Goal: Task Accomplishment & Management: Complete application form

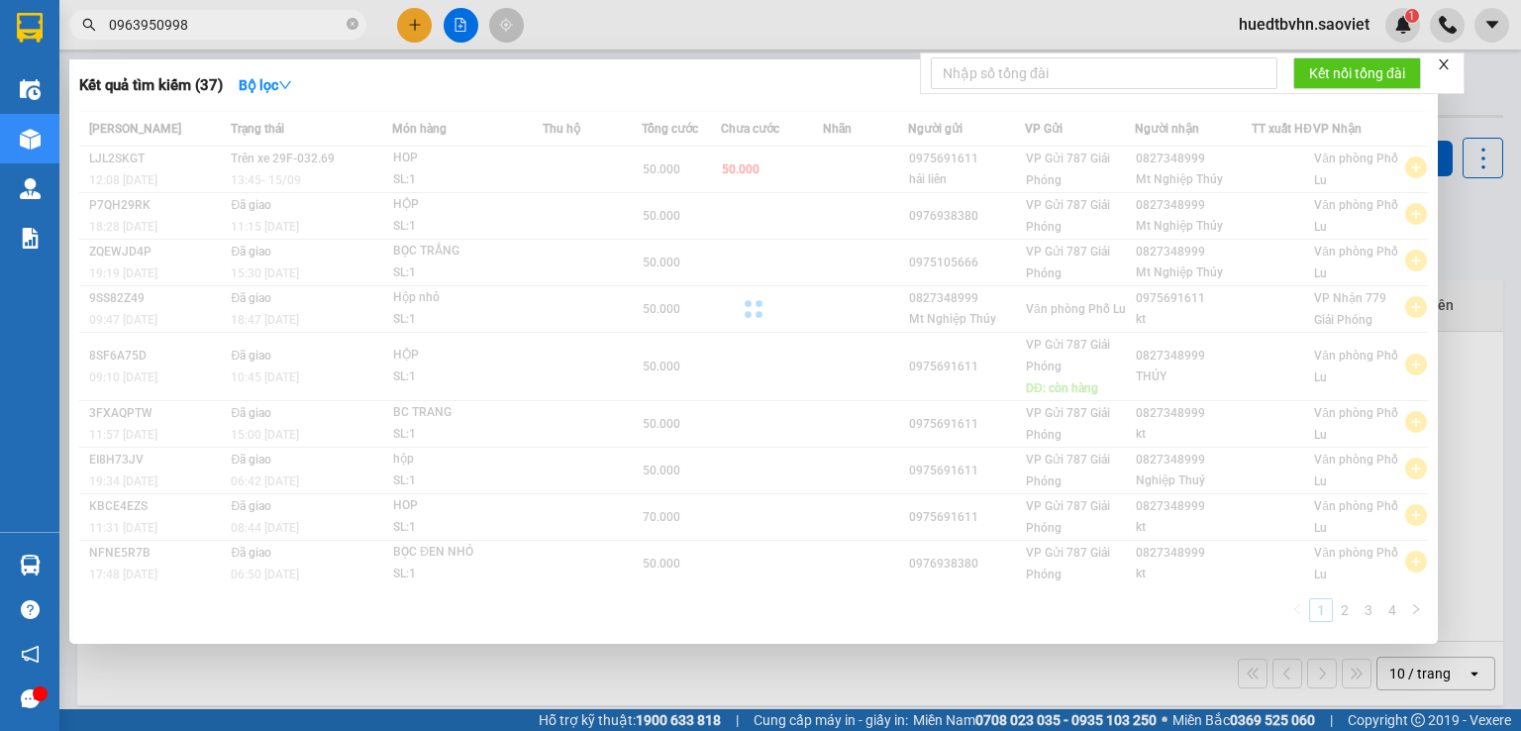
click at [230, 34] on input "0963950998" at bounding box center [226, 25] width 234 height 22
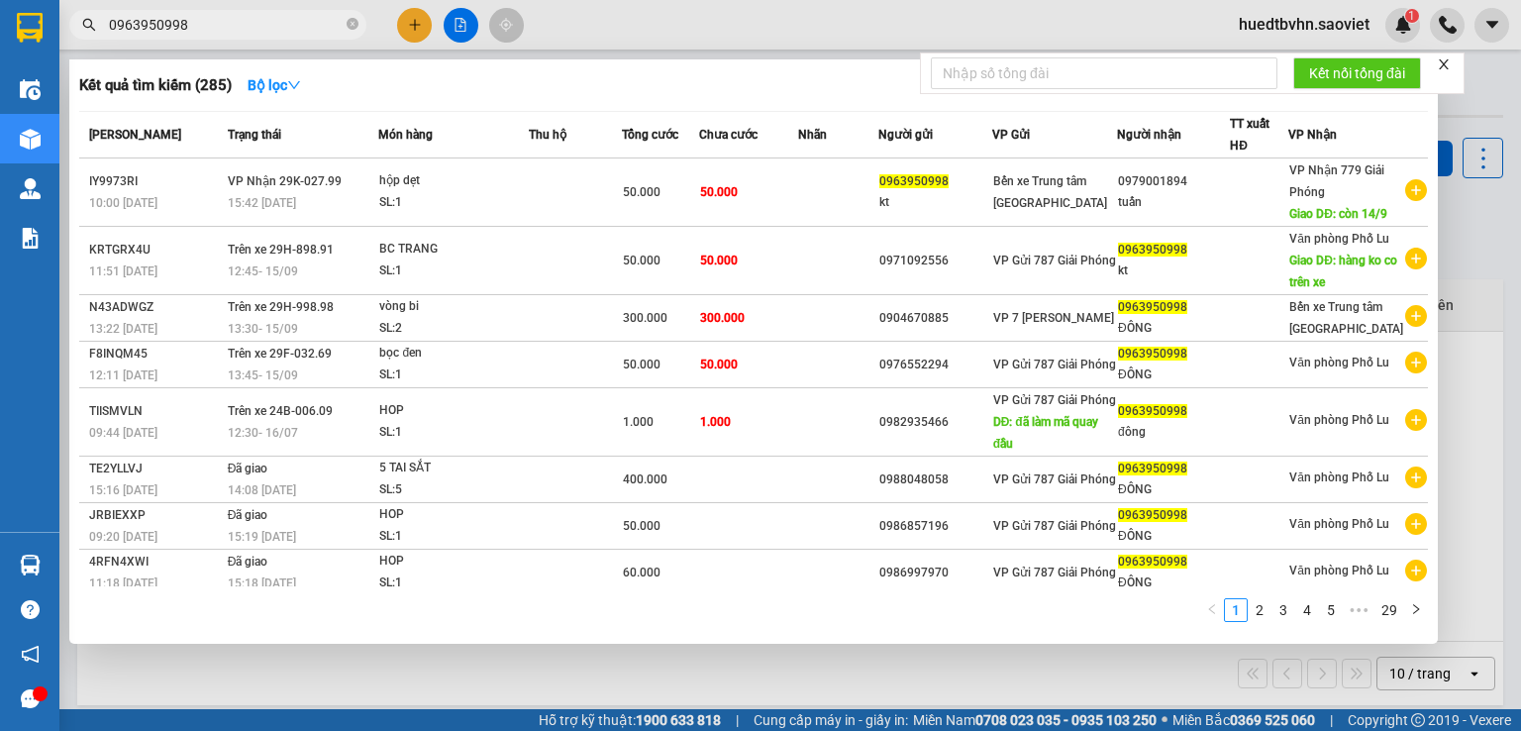
click at [230, 34] on input "0963950998" at bounding box center [226, 25] width 234 height 22
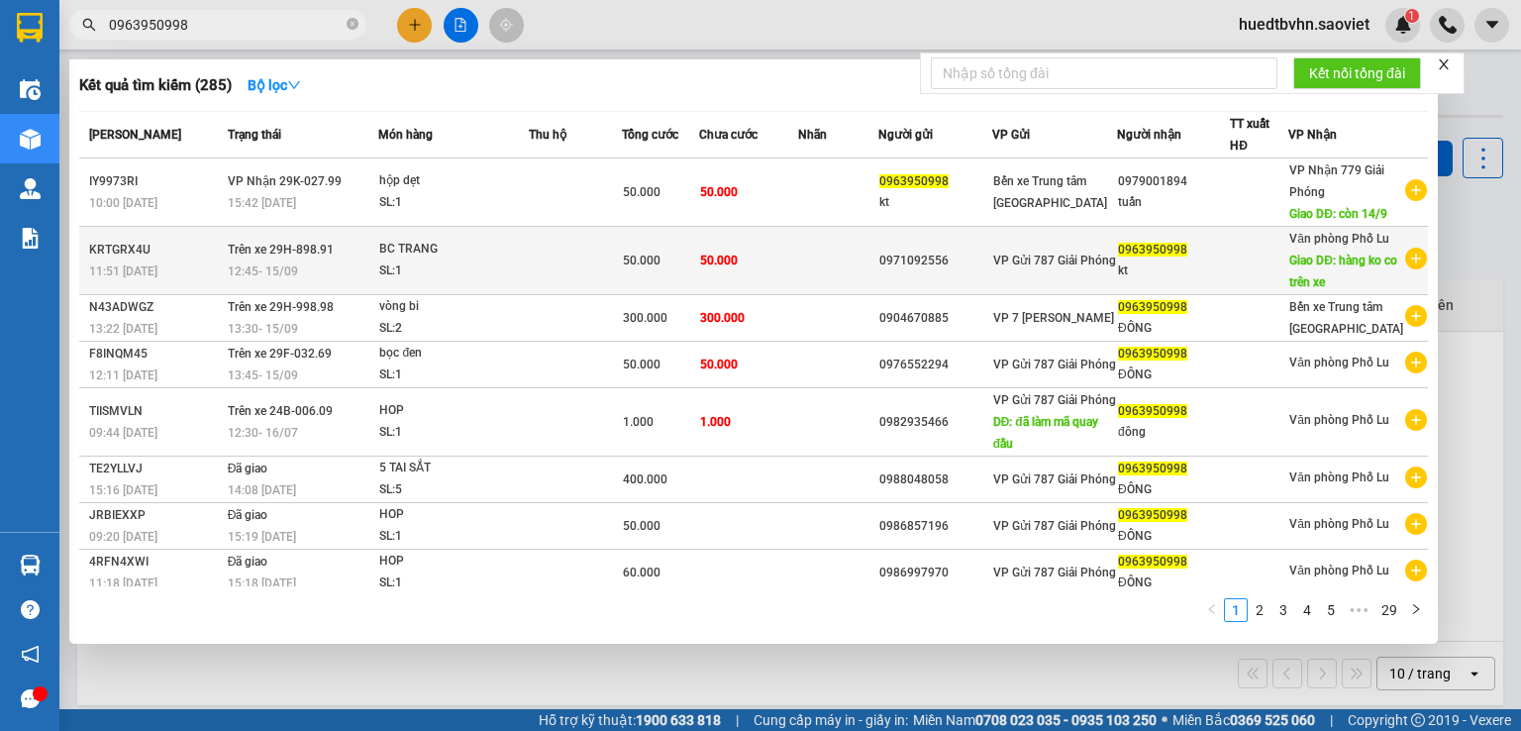
type input "0963950998"
click at [1309, 289] on span "Giao DĐ: hàng ko co trên xe" at bounding box center [1344, 272] width 108 height 36
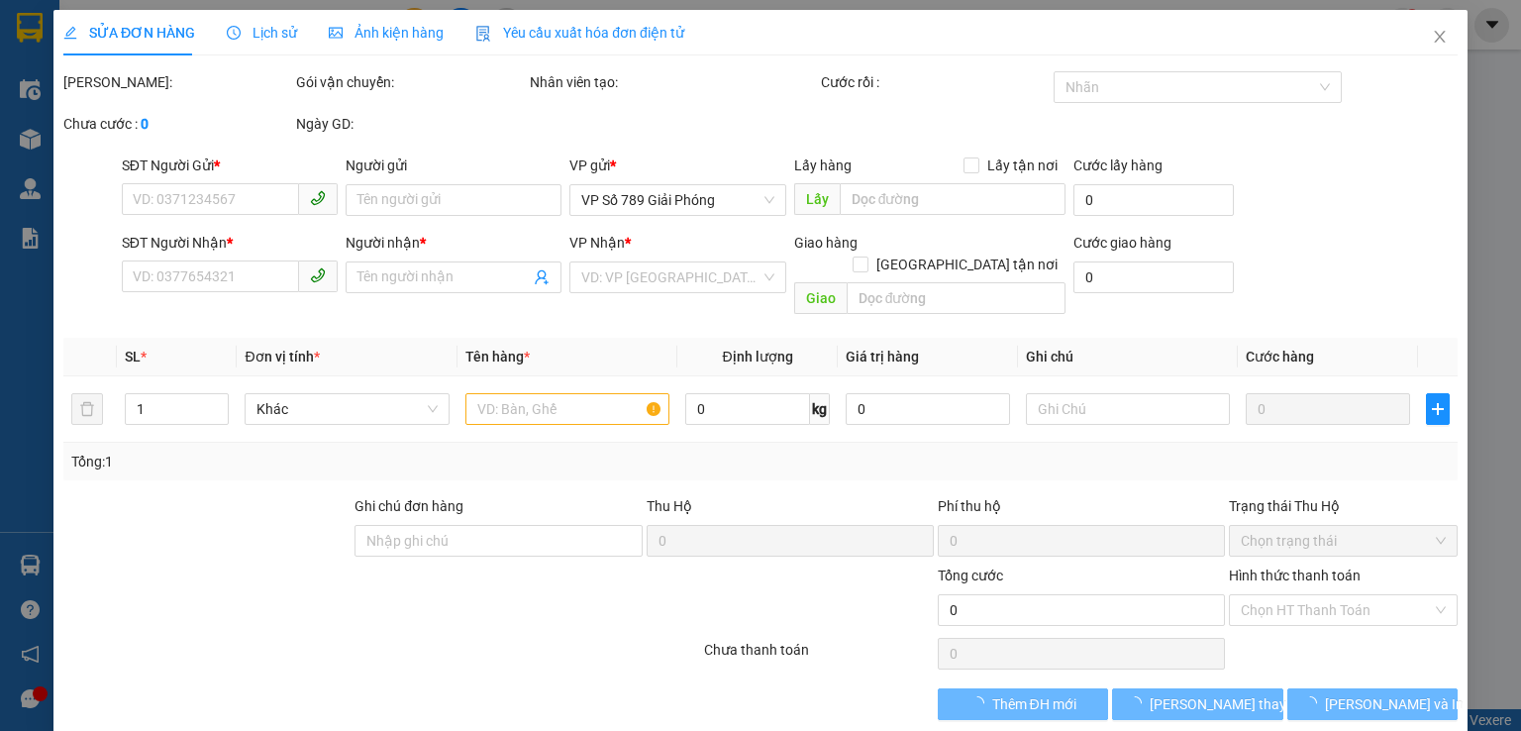
type input "0971092556"
type input "0963950998"
type input "kt"
type input "hàng ko co trên xe"
type input "50.000"
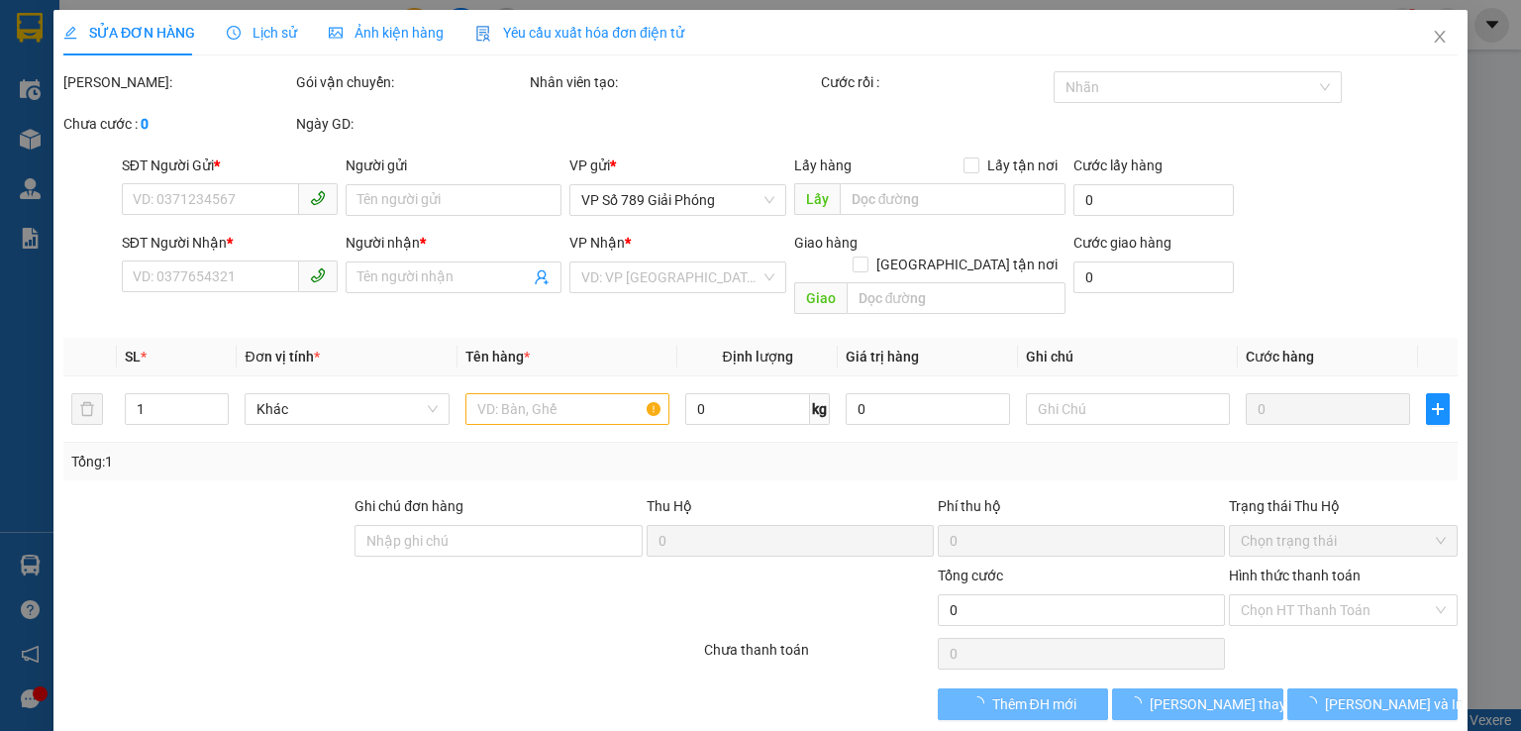
type input "50.000"
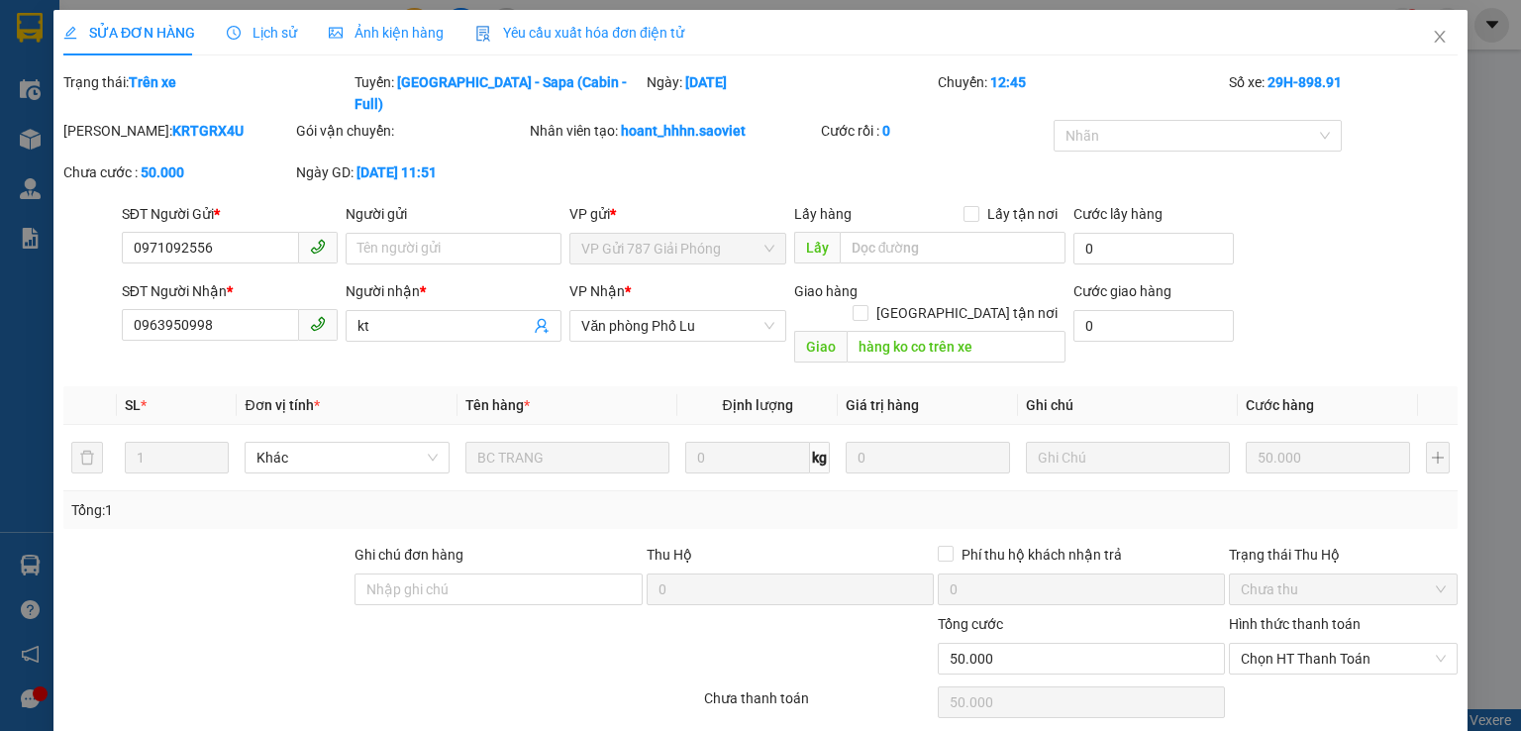
click at [247, 32] on div "SỬA ĐƠN HÀNG Lịch sử Ảnh kiện hàng Yêu cầu xuất hóa đơn điện tử Total Paid Fee …" at bounding box center [760, 365] width 1521 height 731
click at [254, 34] on div "SỬA ĐƠN HÀNG Lịch sử Ảnh kiện hàng Yêu cầu xuất hóa đơn điện tử Total Paid Fee …" at bounding box center [760, 365] width 1521 height 731
click at [250, 48] on div "SỬA ĐƠN HÀNG Lịch sử Ảnh kiện hàng Yêu cầu xuất hóa đơn điện tử Total Paid Fee …" at bounding box center [760, 365] width 1521 height 731
click at [263, 34] on div "SỬA ĐƠN HÀNG Lịch sử Ảnh kiện hàng Yêu cầu xuất hóa đơn điện tử Total Paid Fee …" at bounding box center [760, 365] width 1521 height 731
click at [1426, 42] on div "SỬA ĐƠN HÀNG Lịch sử Ảnh kiện hàng Yêu cầu xuất hóa đơn điện tử Total Paid Fee …" at bounding box center [760, 365] width 1521 height 731
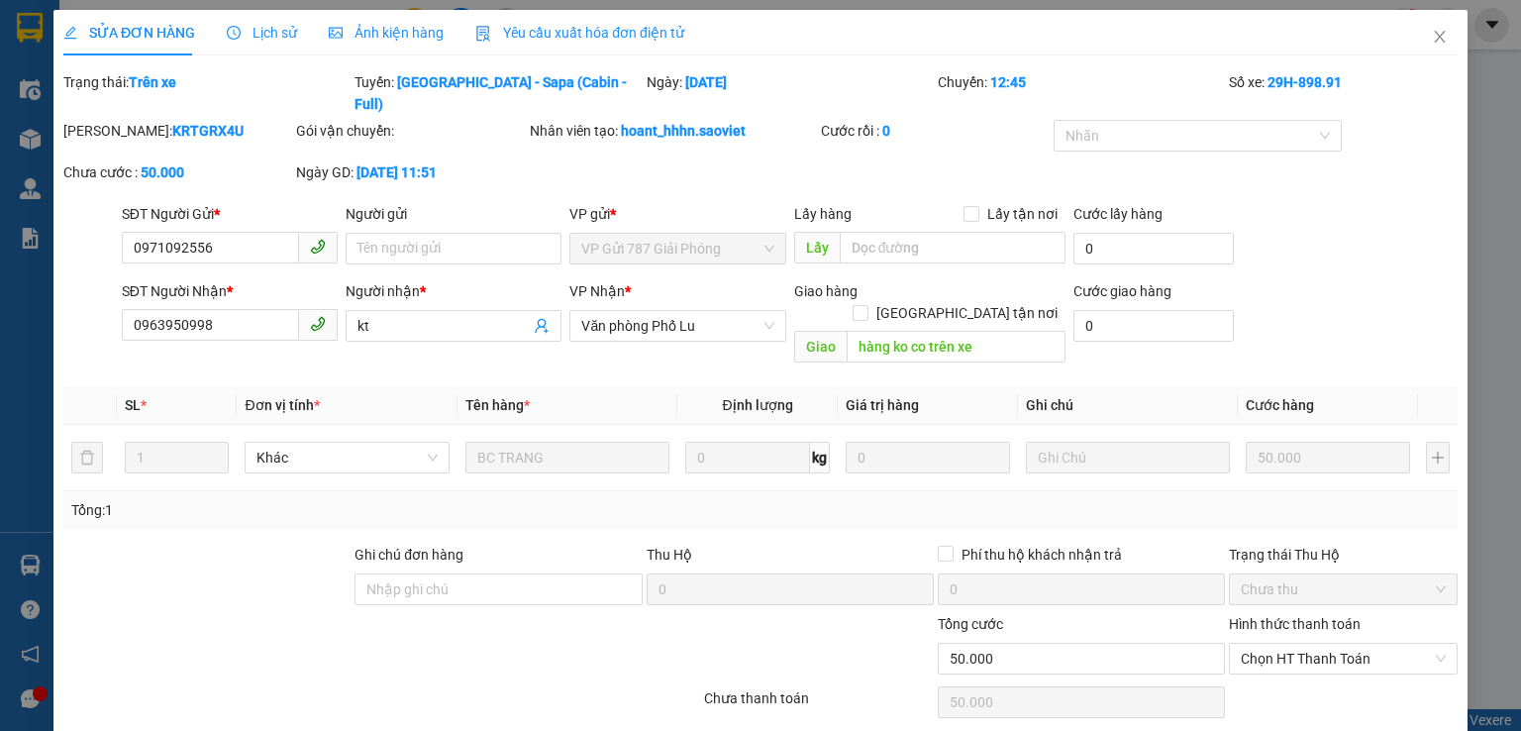
click at [1403, 33] on div "SỬA ĐƠN HÀNG Lịch sử Ảnh kiện hàng Yêu cầu xuất hóa đơn điện tử Total Paid Fee …" at bounding box center [760, 365] width 1521 height 731
click at [1422, 41] on div "SỬA ĐƠN HÀNG Lịch sử Ảnh kiện hàng Yêu cầu xuất hóa đơn điện tử Total Paid Fee …" at bounding box center [760, 365] width 1521 height 731
click at [1428, 37] on div "SỬA ĐƠN HÀNG Lịch sử Ảnh kiện hàng Yêu cầu xuất hóa đơn điện tử Total Paid Fee …" at bounding box center [760, 365] width 1521 height 731
drag, startPoint x: 1428, startPoint y: 37, endPoint x: 1179, endPoint y: 14, distance: 250.6
click at [1420, 37] on div "SỬA ĐƠN HÀNG Lịch sử Ảnh kiện hàng Yêu cầu xuất hóa đơn điện tử Total Paid Fee …" at bounding box center [760, 365] width 1521 height 731
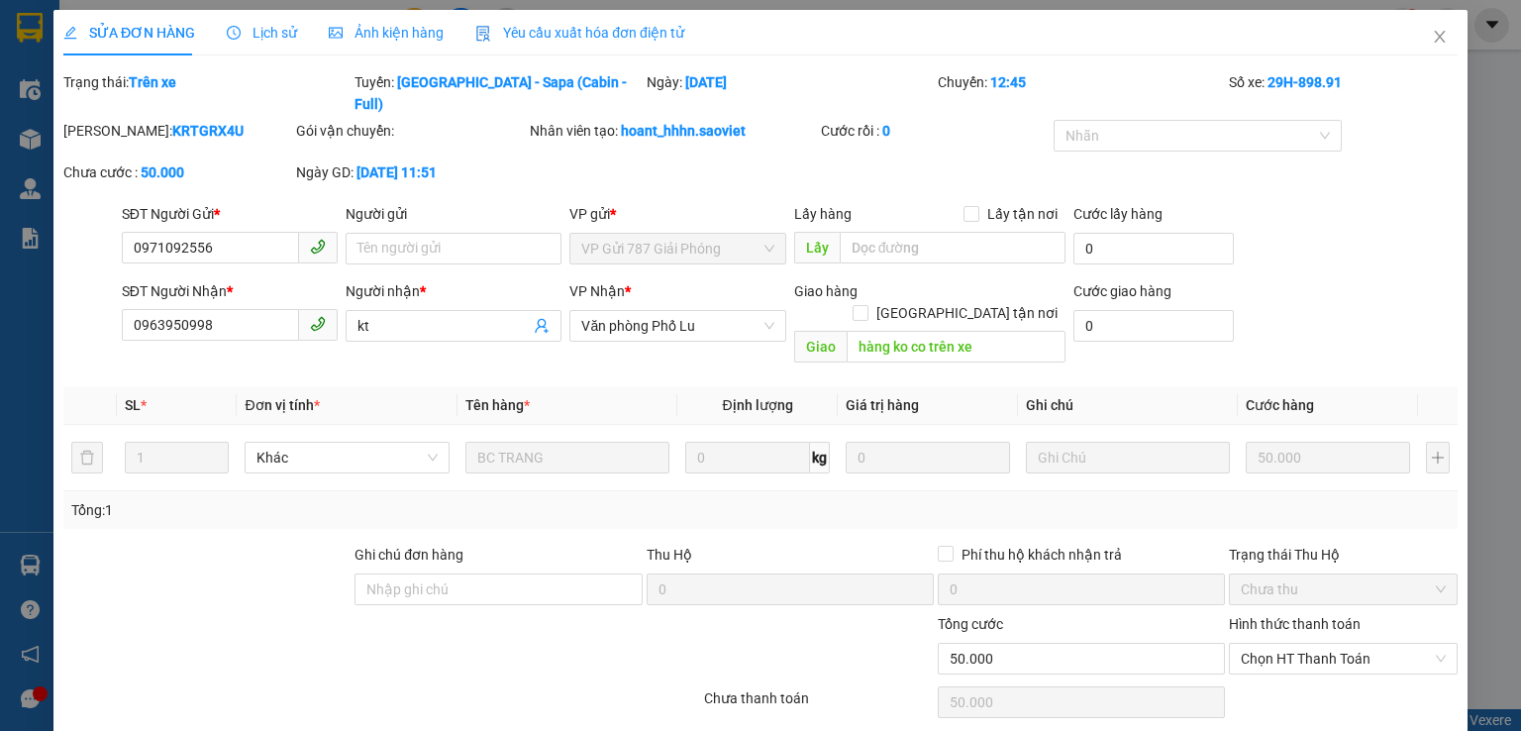
click at [178, 111] on div "SỬA ĐƠN HÀNG Lịch sử Ảnh kiện hàng Yêu cầu xuất hóa đơn điện tử Total Paid Fee …" at bounding box center [760, 365] width 1521 height 731
click at [169, 108] on div "SỬA ĐƠN HÀNG Lịch sử Ảnh kiện hàng Yêu cầu xuất hóa đơn điện tử Total Paid Fee …" at bounding box center [760, 365] width 1521 height 731
click at [198, 108] on div "SỬA ĐƠN HÀNG Lịch sử Ảnh kiện hàng Yêu cầu xuất hóa đơn điện tử Total Paid Fee …" at bounding box center [760, 365] width 1521 height 731
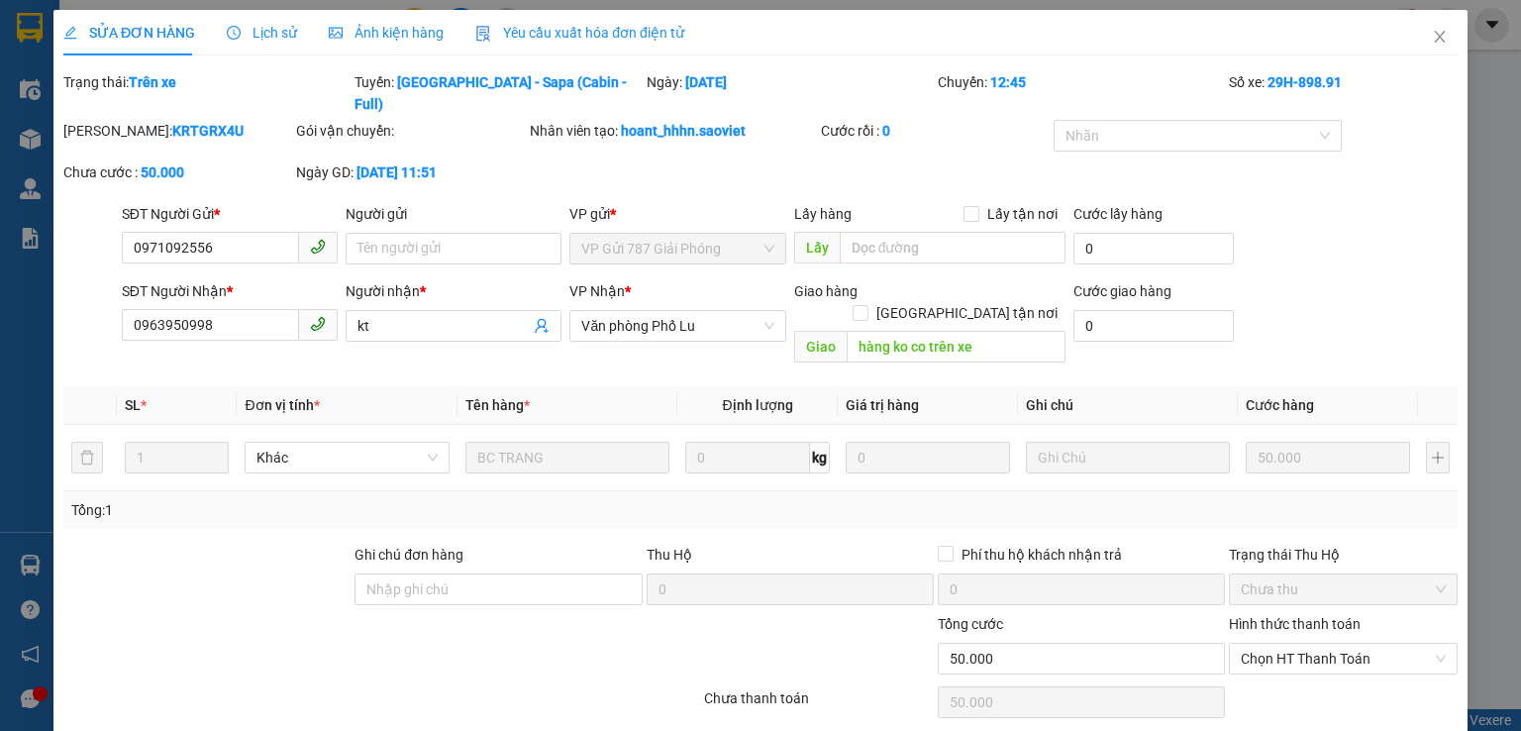
click at [174, 112] on div "SỬA ĐƠN HÀNG Lịch sử Ảnh kiện hàng Yêu cầu xuất hóa đơn điện tử Total Paid Fee …" at bounding box center [760, 365] width 1521 height 731
drag, startPoint x: 174, startPoint y: 112, endPoint x: 214, endPoint y: 136, distance: 46.2
click at [183, 120] on div "SỬA ĐƠN HÀNG Lịch sử Ảnh kiện hàng Yêu cầu xuất hóa đơn điện tử Total Paid Fee …" at bounding box center [760, 365] width 1521 height 731
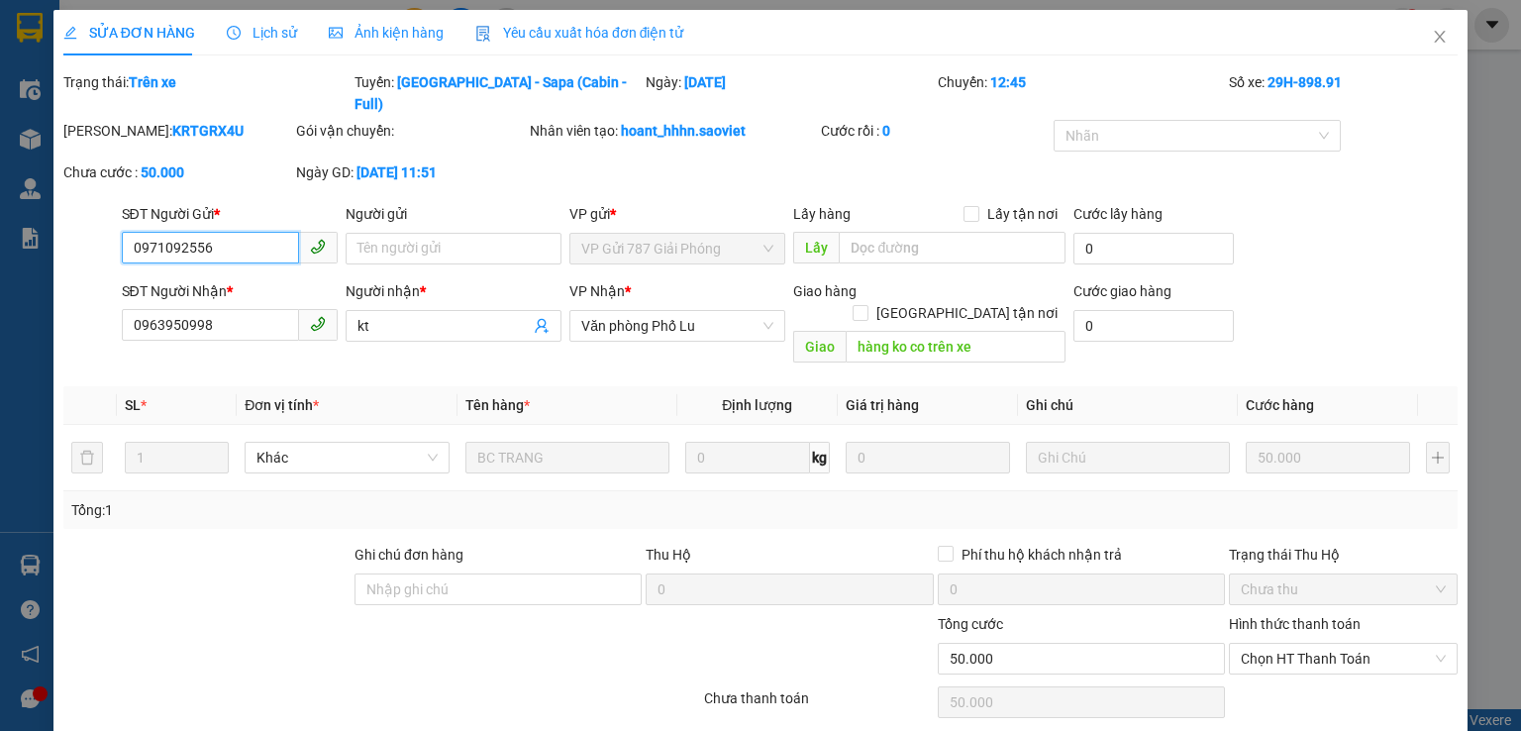
type input "0971092556"
type input "0963950998"
type input "kt"
type input "hàng ko co trên xe"
type input "50.000"
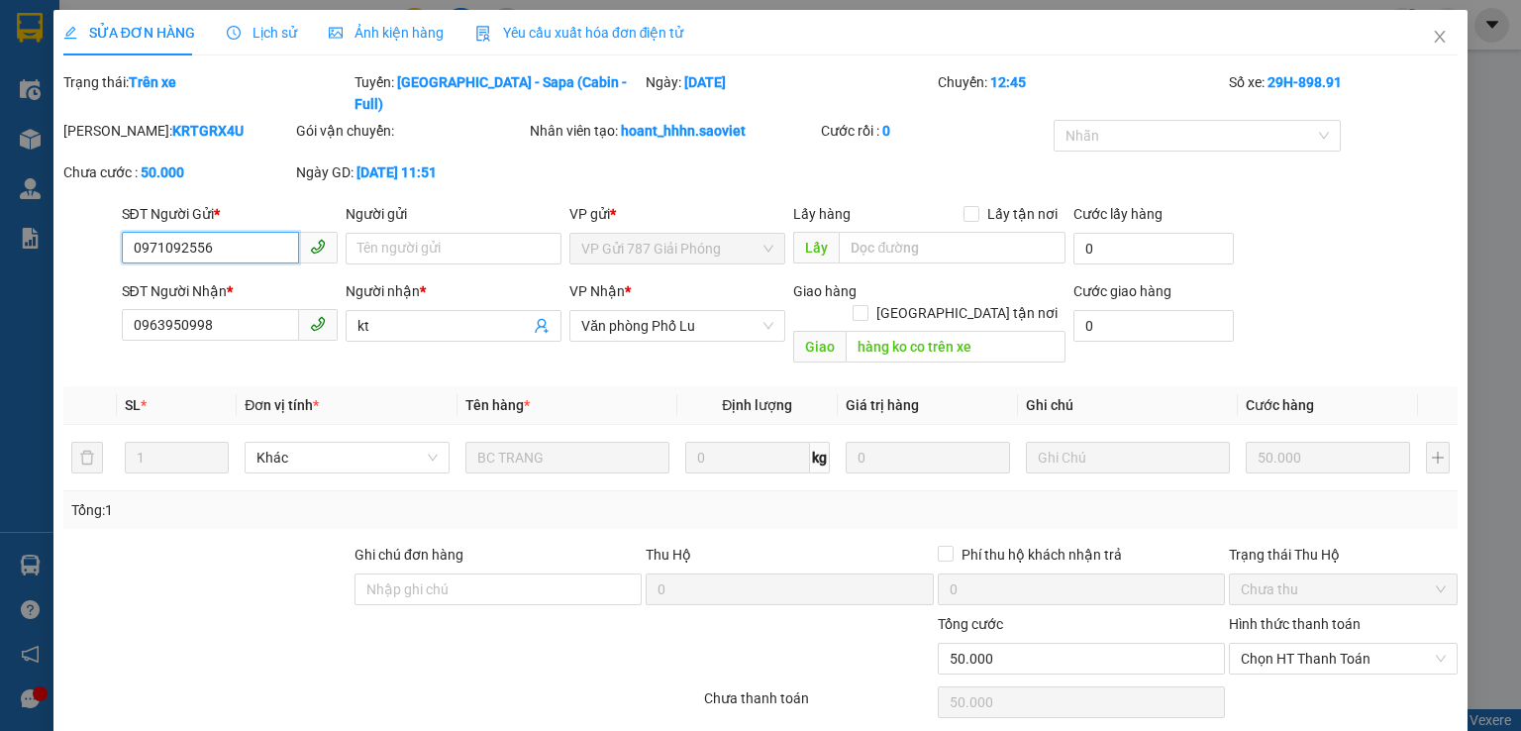
type input "50.000"
click at [172, 123] on b "KRTGRX4U" at bounding box center [207, 131] width 71 height 16
copy b "KRTGRX4U"
click at [1432, 34] on icon "close" at bounding box center [1440, 37] width 16 height 16
